Goal: Information Seeking & Learning: Learn about a topic

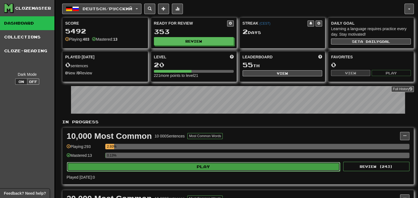
click at [236, 164] on button "Play" at bounding box center [203, 166] width 273 height 9
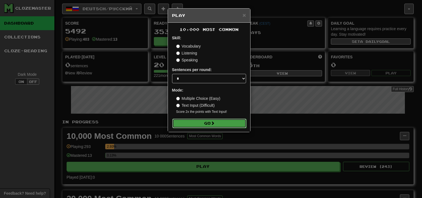
click at [215, 125] on span at bounding box center [213, 123] width 4 height 4
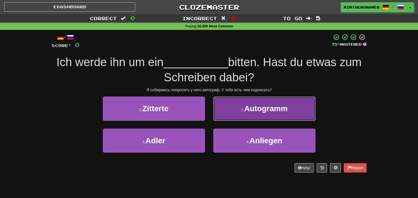
click at [244, 114] on button "2 . Autogramm" at bounding box center [264, 108] width 102 height 24
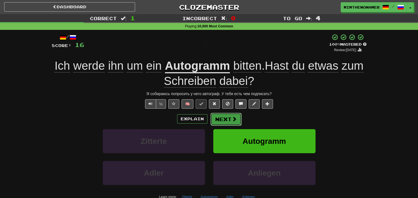
click at [229, 115] on button "Next" at bounding box center [226, 119] width 31 height 13
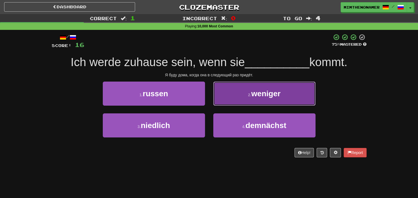
click at [261, 92] on span "weniger" at bounding box center [265, 93] width 29 height 9
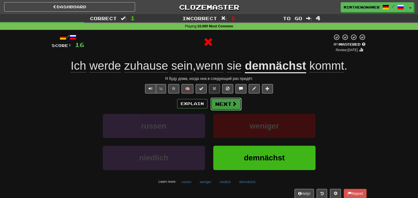
click at [223, 99] on button "Next" at bounding box center [226, 104] width 31 height 13
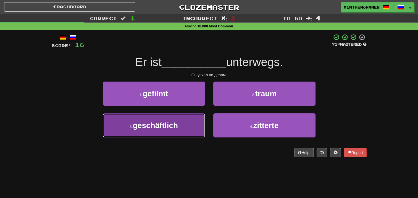
click at [196, 125] on button "3 . geschäftlich" at bounding box center [154, 125] width 102 height 24
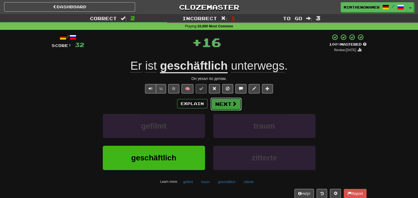
click at [220, 103] on button "Next" at bounding box center [226, 104] width 31 height 13
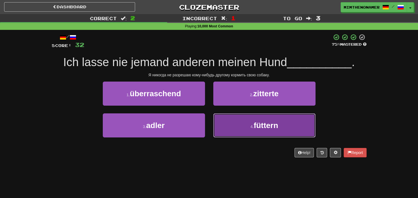
click at [239, 120] on button "4 . füttern" at bounding box center [264, 125] width 102 height 24
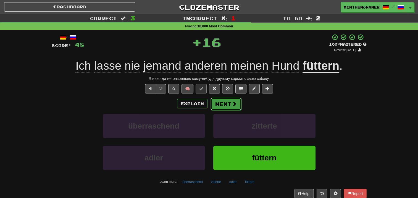
click at [226, 100] on button "Next" at bounding box center [226, 104] width 31 height 13
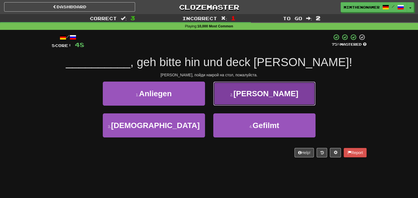
click at [275, 97] on span "[PERSON_NAME]" at bounding box center [266, 93] width 65 height 9
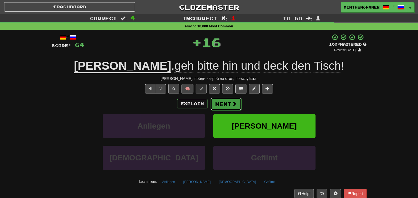
click at [223, 103] on button "Next" at bounding box center [226, 104] width 31 height 13
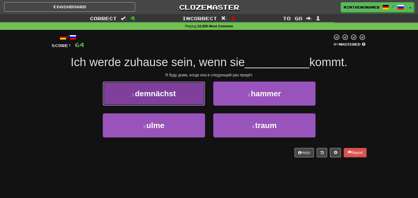
click at [182, 93] on button "1 . demnächst" at bounding box center [154, 94] width 102 height 24
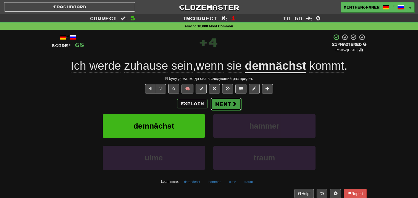
click at [227, 101] on button "Next" at bounding box center [226, 104] width 31 height 13
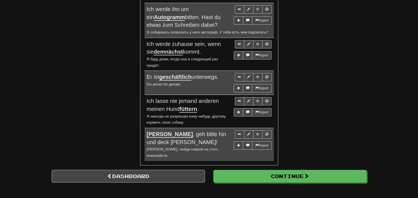
scroll to position [289, 0]
